Goal: Task Accomplishment & Management: Use online tool/utility

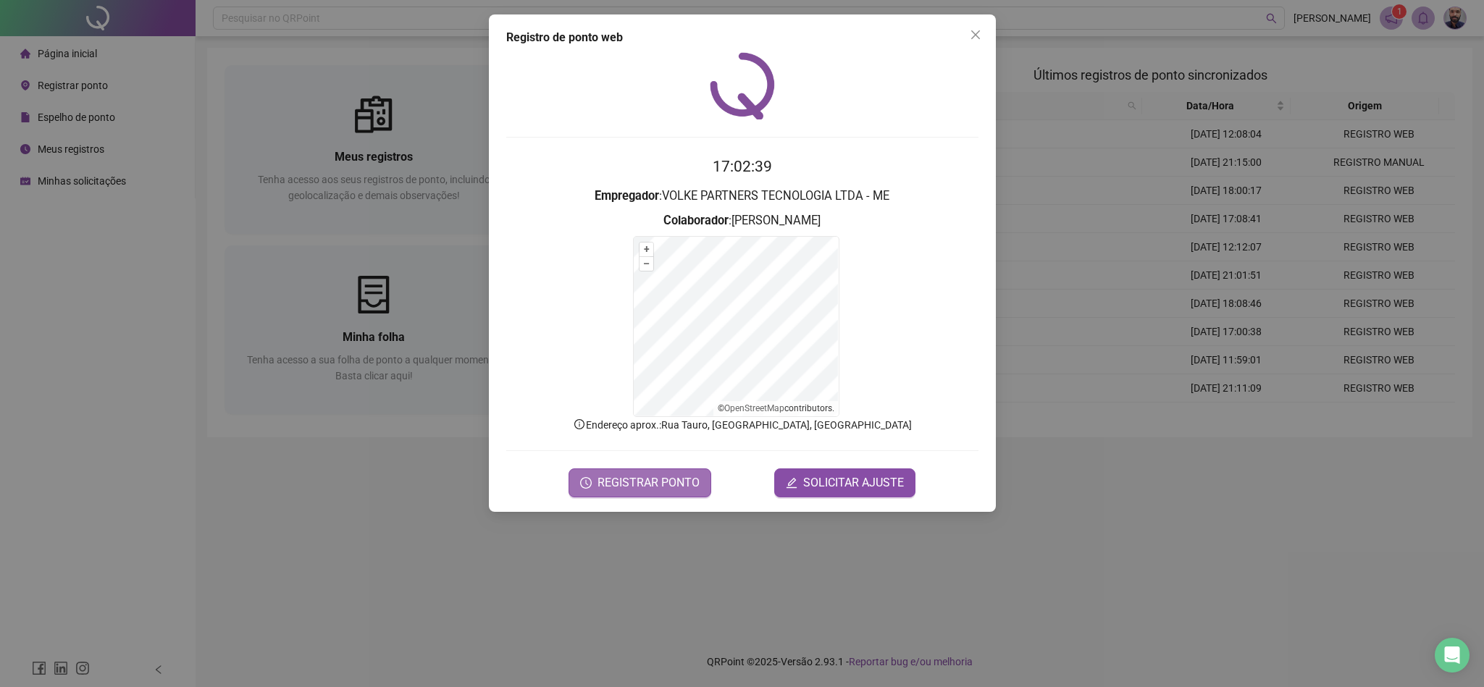
click at [693, 478] on span "REGISTRAR PONTO" at bounding box center [648, 482] width 102 height 17
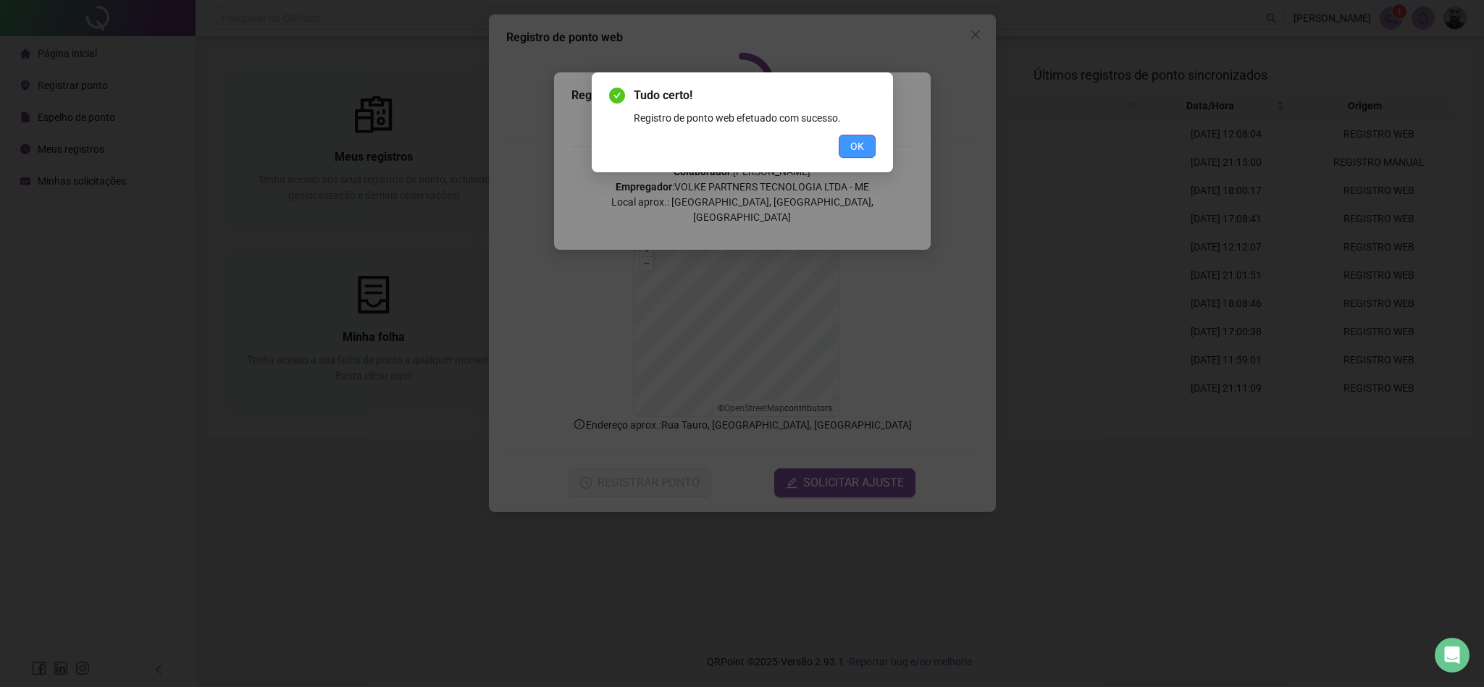
click at [854, 138] on span "OK" at bounding box center [857, 146] width 14 height 16
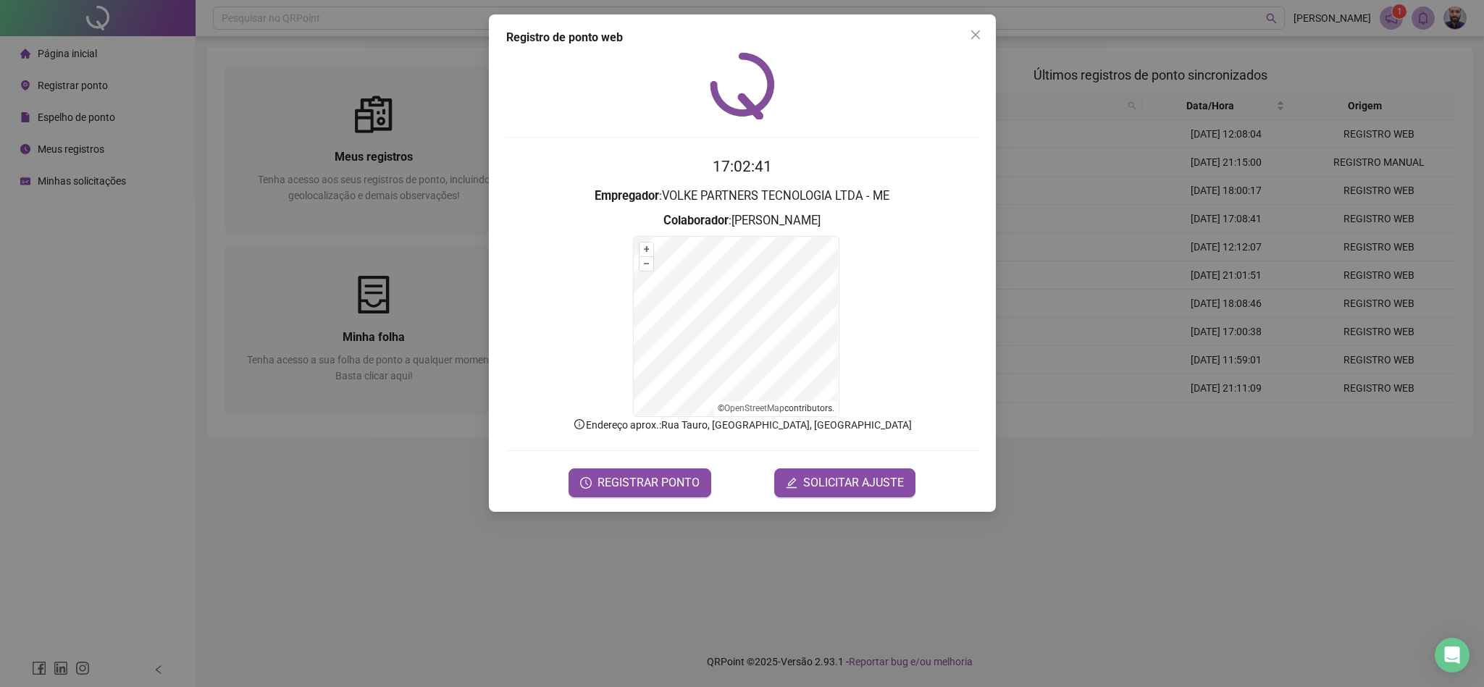
drag, startPoint x: 974, startPoint y: 40, endPoint x: 912, endPoint y: 38, distance: 61.6
click at [974, 39] on icon "close" at bounding box center [976, 35] width 12 height 12
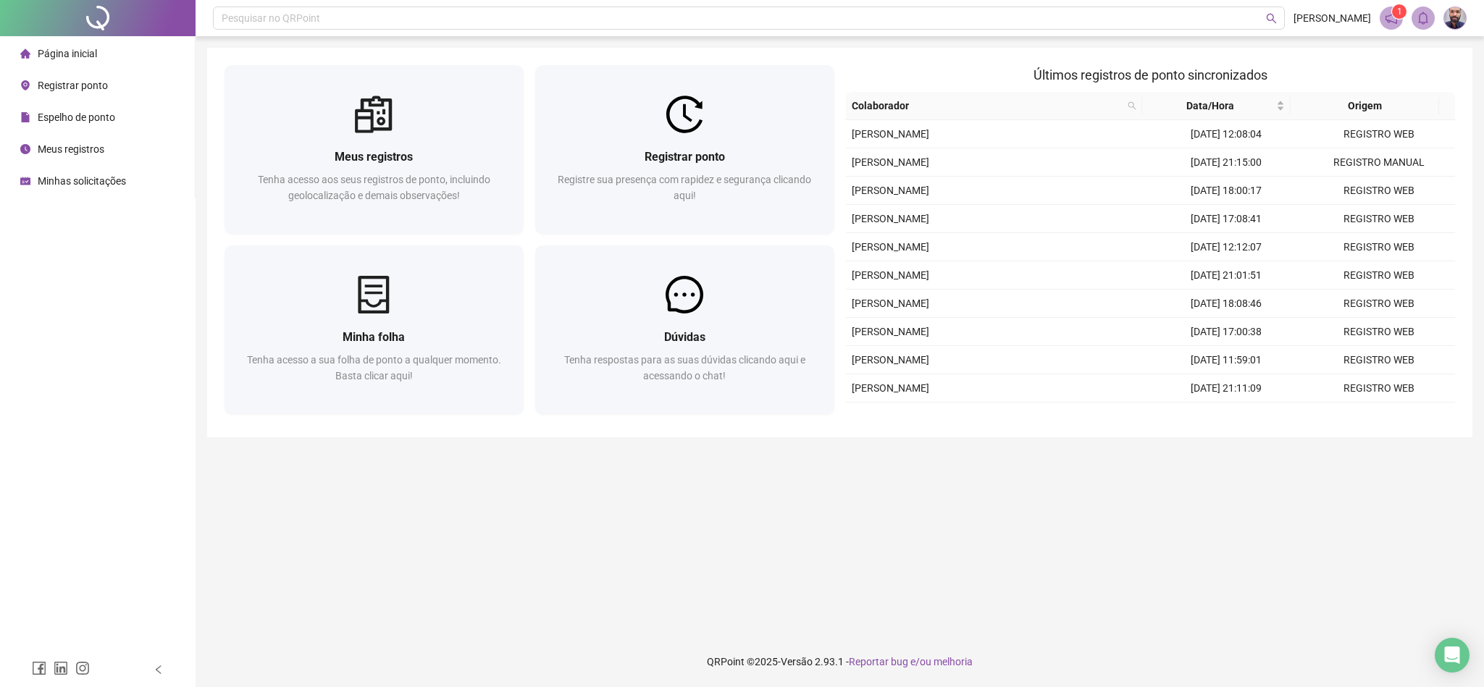
click at [107, 61] on li "Página inicial" at bounding box center [97, 53] width 189 height 29
click at [102, 83] on span "Registrar ponto" at bounding box center [73, 86] width 70 height 12
click at [85, 50] on div "Registro de ponto web 17:02:44 Empregador : Colaborador : REGISTRAR PONTO SOLIC…" at bounding box center [742, 343] width 1484 height 687
click at [104, 148] on li "Meus registros" at bounding box center [97, 149] width 189 height 29
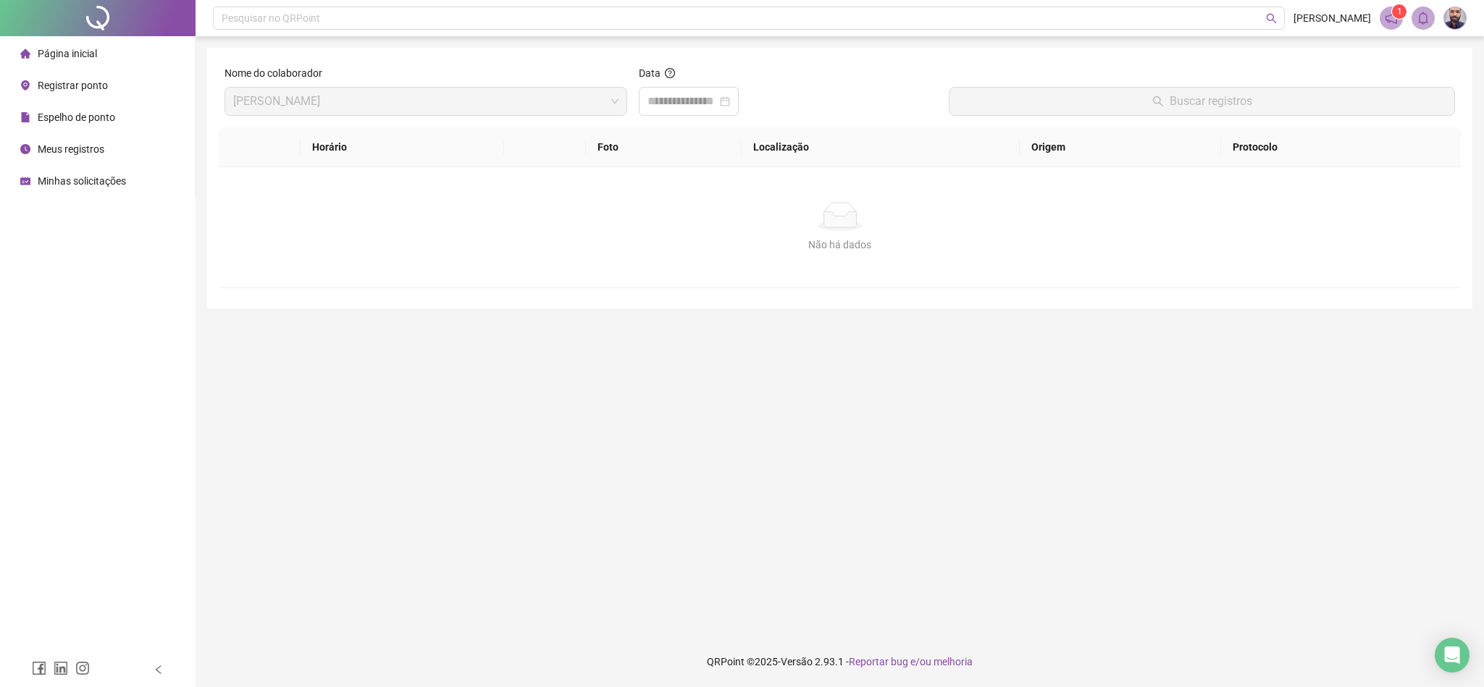
click at [83, 67] on div "Página inicial" at bounding box center [58, 53] width 77 height 29
